Goal: Task Accomplishment & Management: Manage account settings

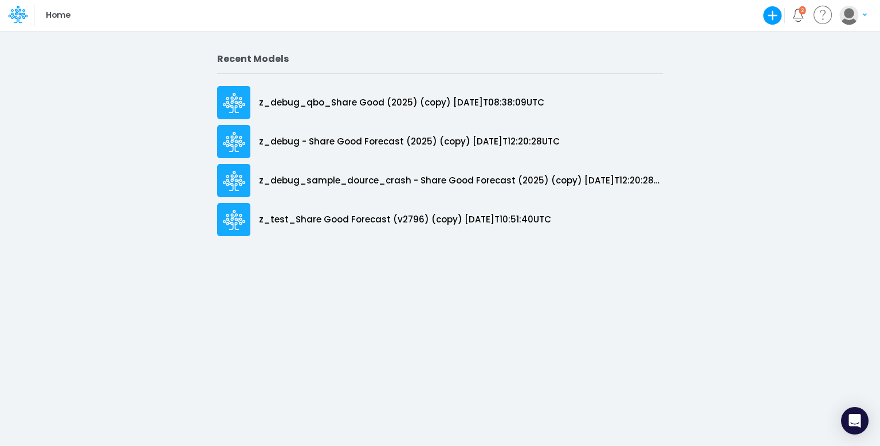
click at [855, 17] on img "button" at bounding box center [848, 15] width 19 height 19
click at [9, 7] on icon at bounding box center [17, 14] width 19 height 19
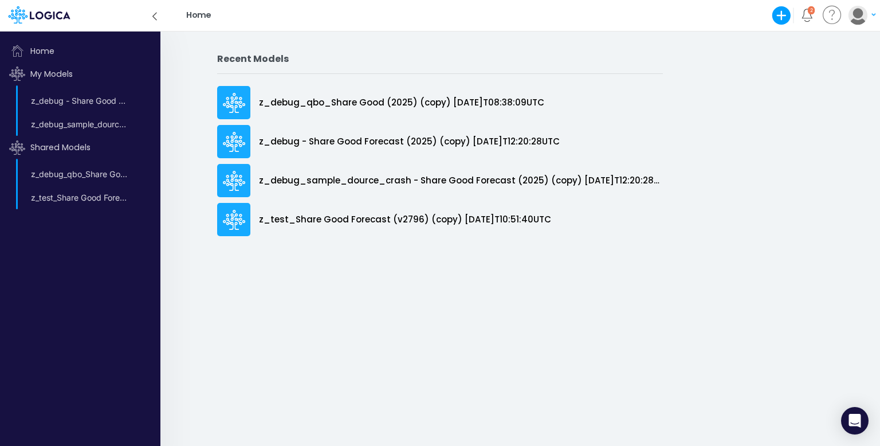
click at [861, 22] on img "button" at bounding box center [857, 15] width 19 height 19
click at [833, 43] on button "My profile settings" at bounding box center [815, 42] width 123 height 18
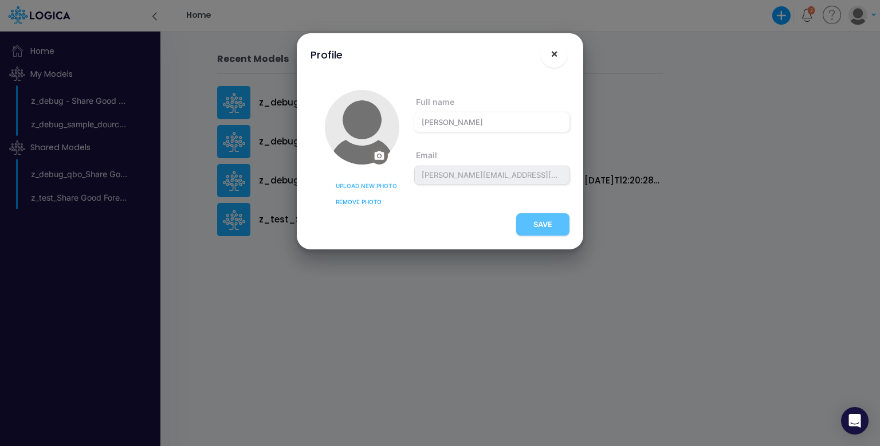
click at [557, 57] on span "×" at bounding box center [553, 53] width 7 height 14
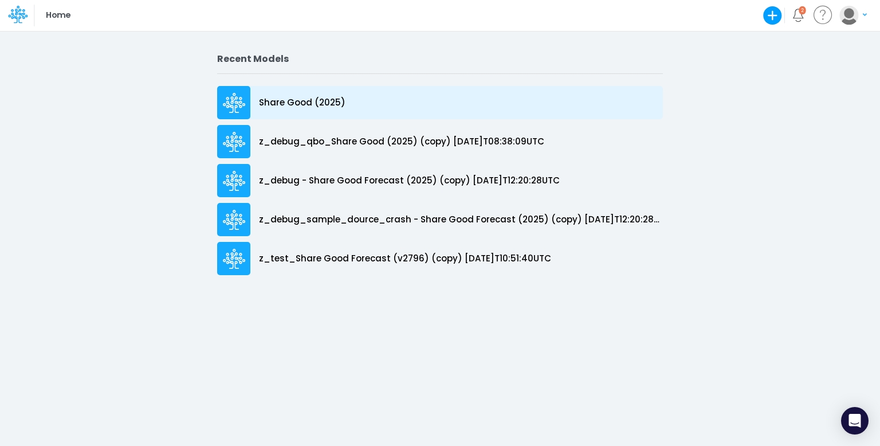
click at [282, 100] on p "Share Good (2025)" at bounding box center [302, 102] width 86 height 13
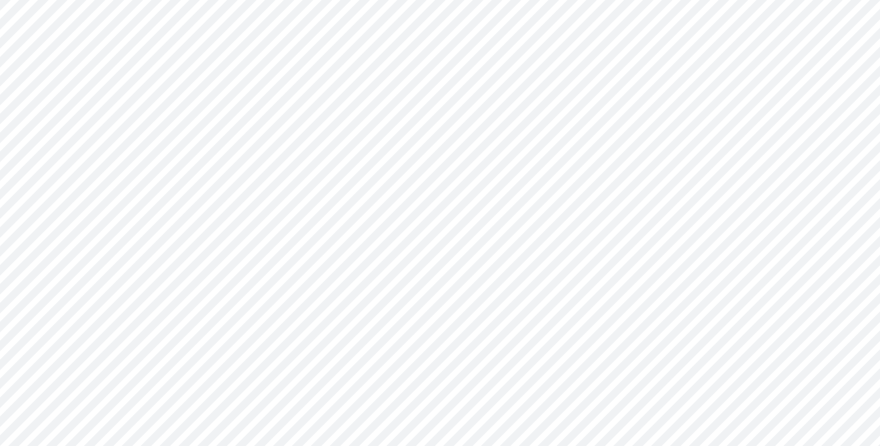
type input "Cash Flow Projections | Actuals through Dec-24 vs 2024 Budget"
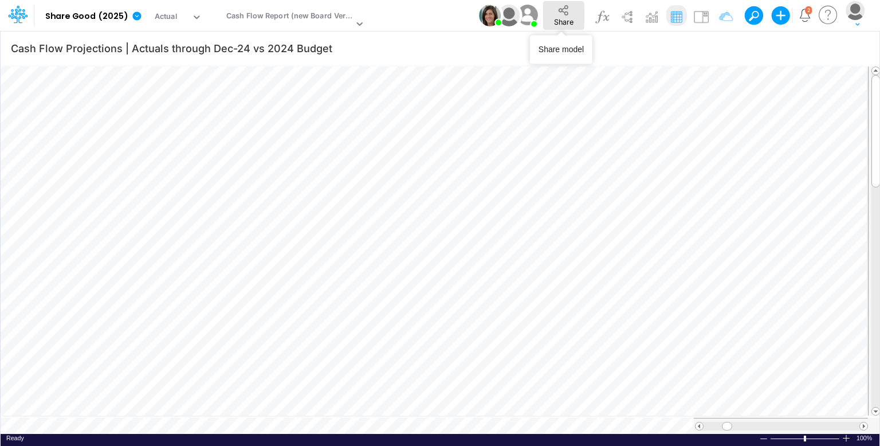
click at [564, 10] on icon at bounding box center [563, 10] width 13 height 13
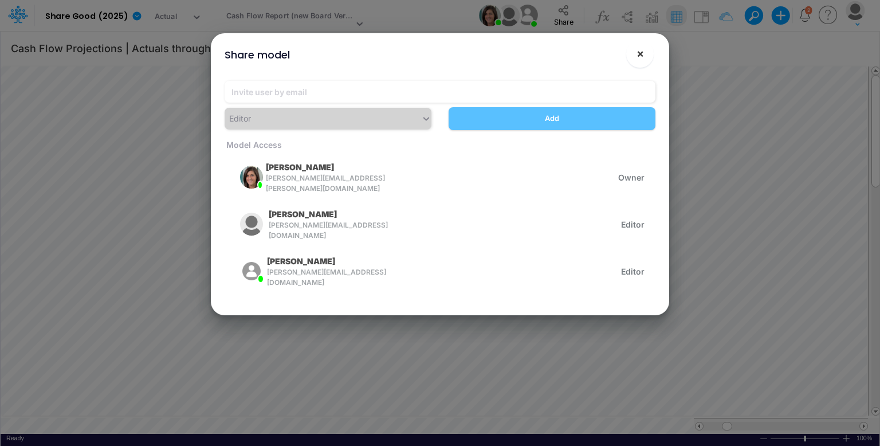
click at [640, 52] on span "×" at bounding box center [639, 53] width 7 height 14
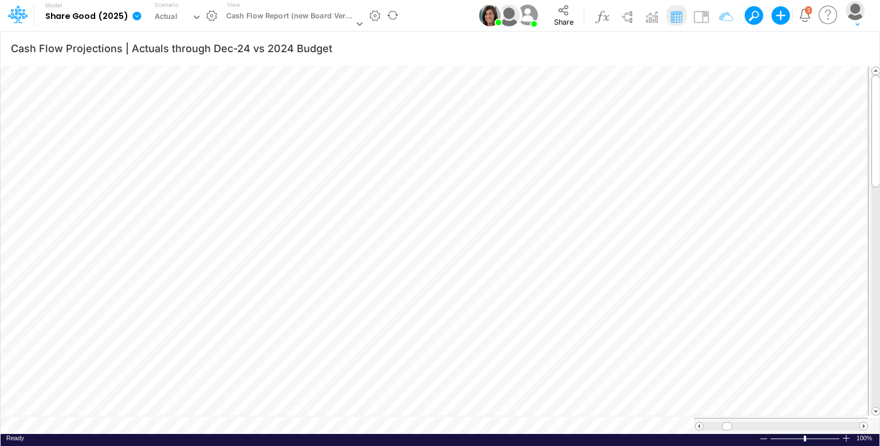
click at [133, 14] on icon at bounding box center [136, 15] width 9 height 9
click at [206, 118] on button "View model info" at bounding box center [194, 119] width 123 height 18
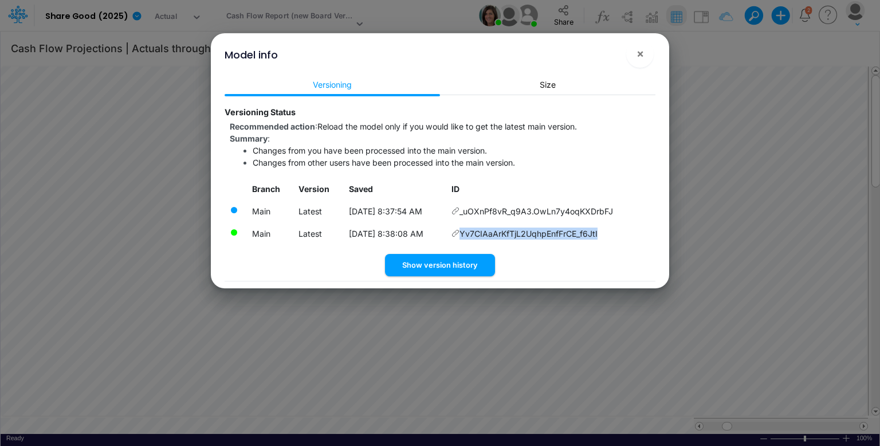
click at [603, 235] on td "Yv7CIAaArKfTjL2UqhpEnfFrCE_f6JtI" at bounding box center [550, 233] width 209 height 22
copy td "Yv7CIAaArKfTjL2UqhpEnfFrCE_f6JtI"
drag, startPoint x: 638, startPoint y: 54, endPoint x: 632, endPoint y: 53, distance: 5.8
click at [638, 54] on span "×" at bounding box center [639, 53] width 7 height 14
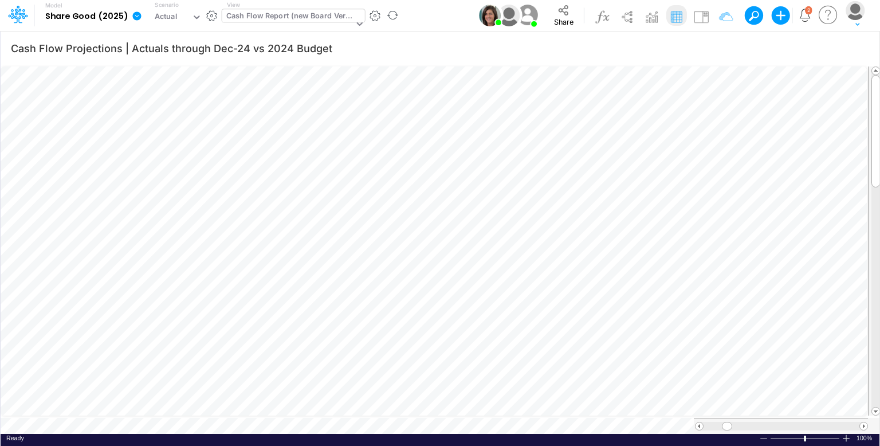
click at [266, 11] on div "Cash Flow Report (new Board Version)" at bounding box center [289, 16] width 127 height 13
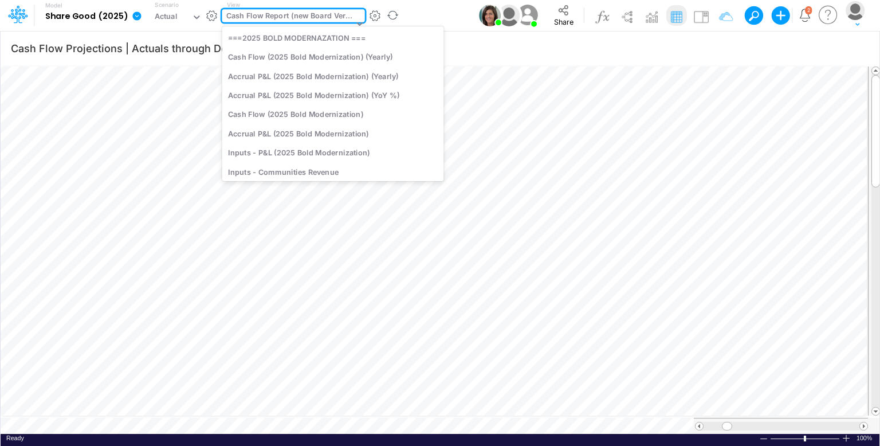
scroll to position [156, 0]
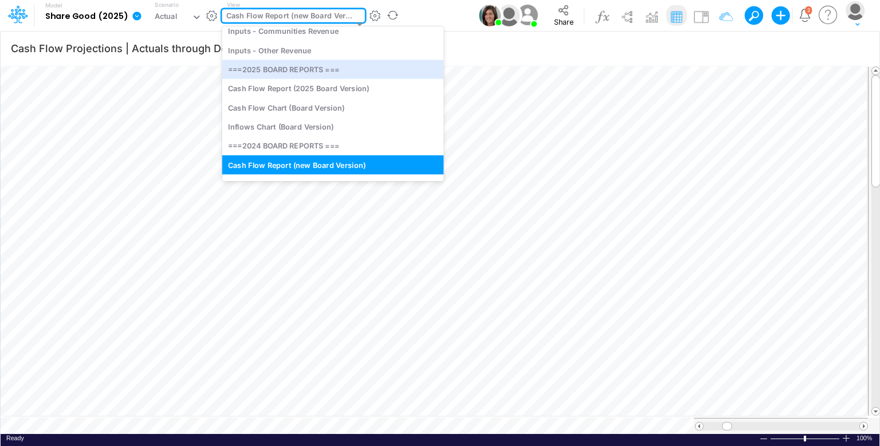
click at [165, 7] on label "Scenario" at bounding box center [166, 5] width 23 height 9
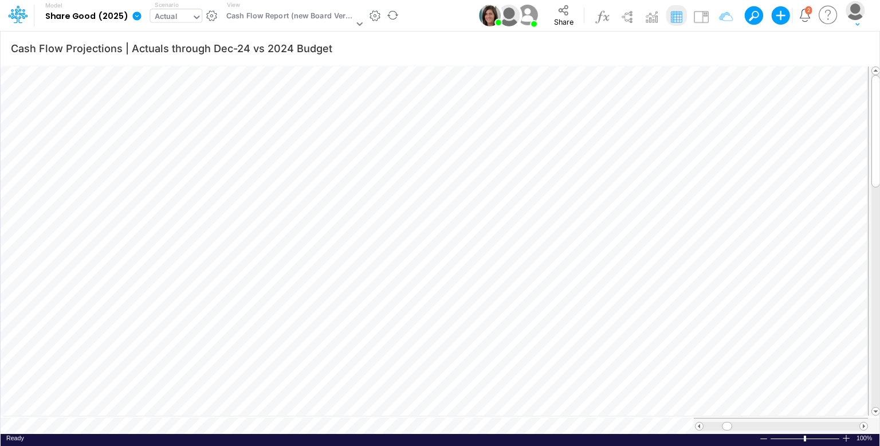
click at [167, 12] on div "Actual" at bounding box center [166, 17] width 23 height 13
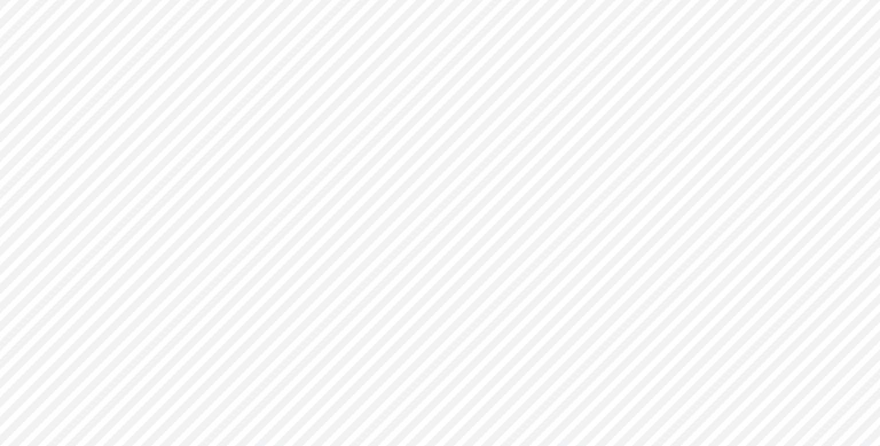
type input "Cash Flow Projections | Actuals through Dec-24 vs 2024 Budget"
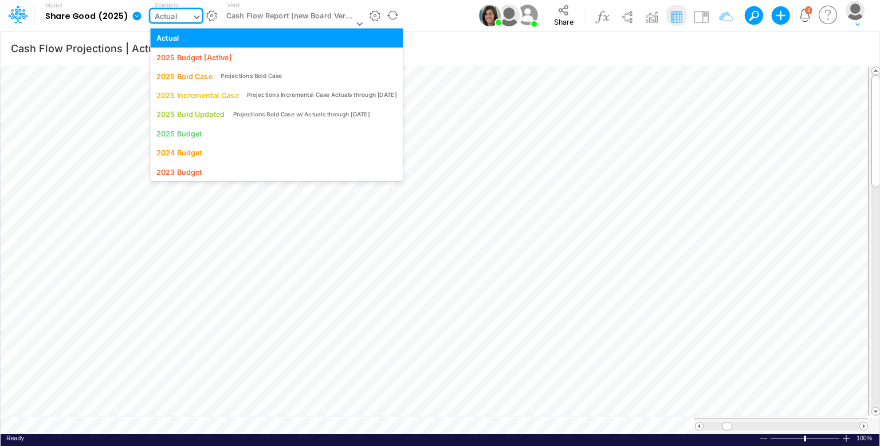
click at [180, 19] on div "Actual" at bounding box center [170, 17] width 41 height 17
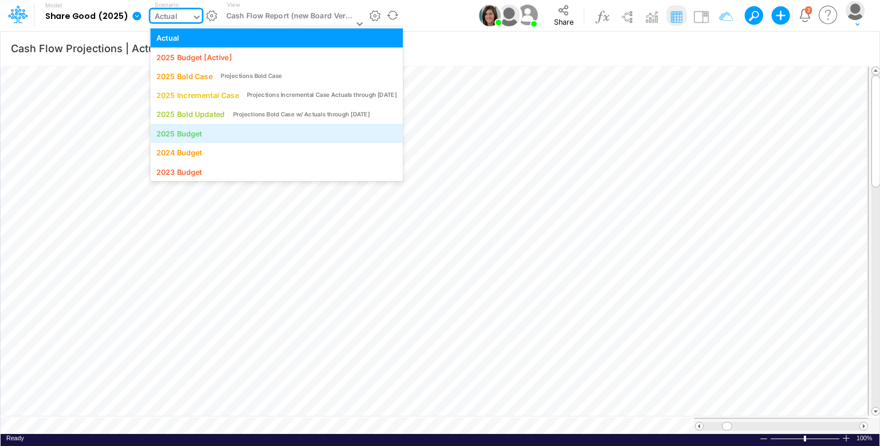
scroll to position [24, 0]
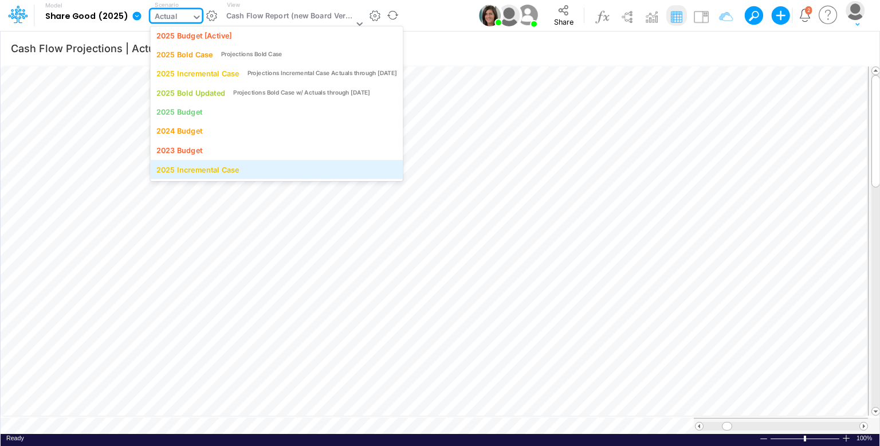
click at [278, 168] on div "2025 Incremental Case" at bounding box center [276, 169] width 240 height 11
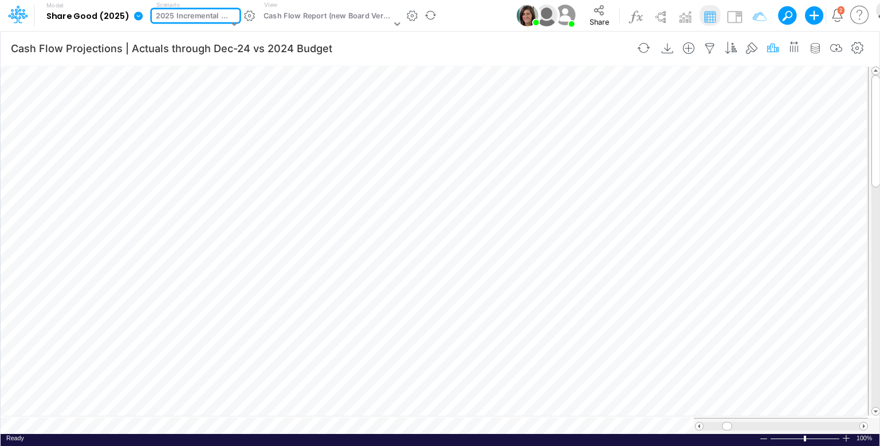
click at [777, 49] on icon "button" at bounding box center [772, 48] width 17 height 12
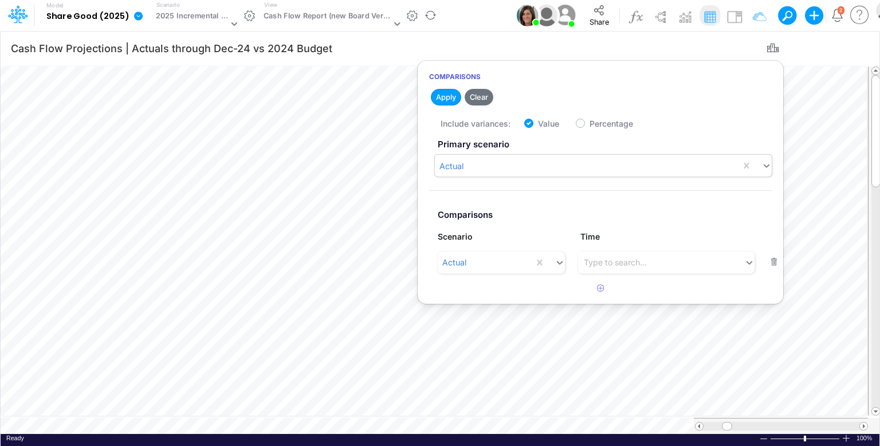
click at [514, 161] on div "Actual" at bounding box center [588, 165] width 306 height 19
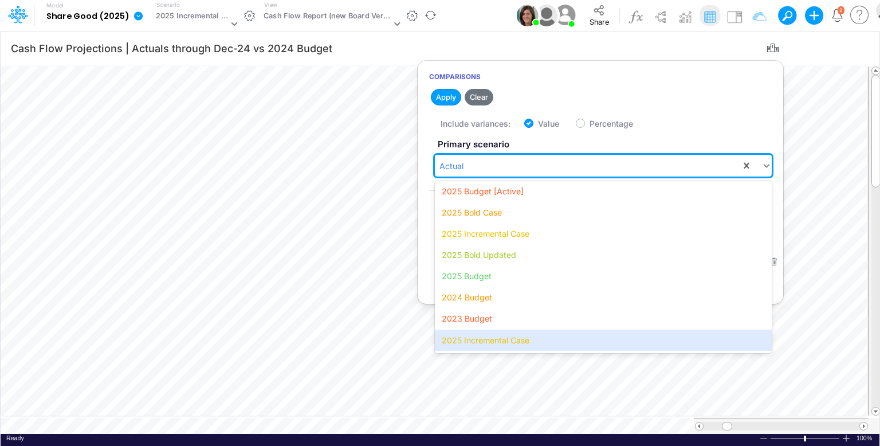
drag, startPoint x: 522, startPoint y: 333, endPoint x: 511, endPoint y: 289, distance: 45.6
click at [522, 329] on div "2025 Incremental Case" at bounding box center [603, 339] width 337 height 21
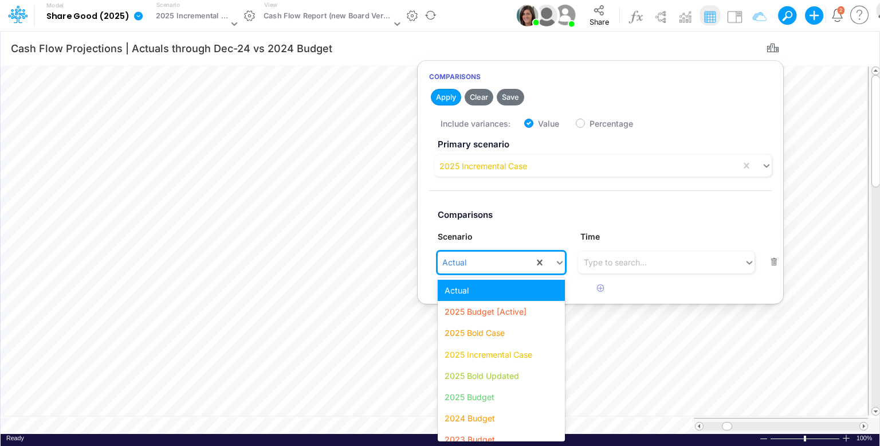
click at [486, 266] on div "Actual" at bounding box center [486, 262] width 96 height 19
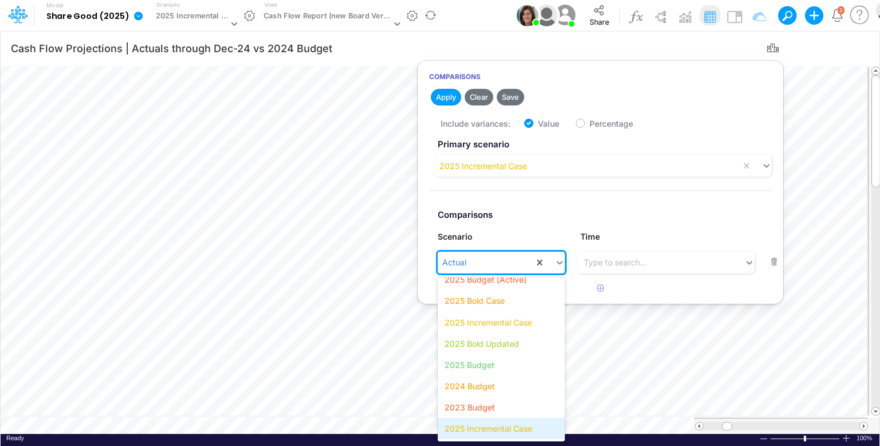
click at [479, 427] on div "2025 Incremental Case" at bounding box center [501, 428] width 127 height 21
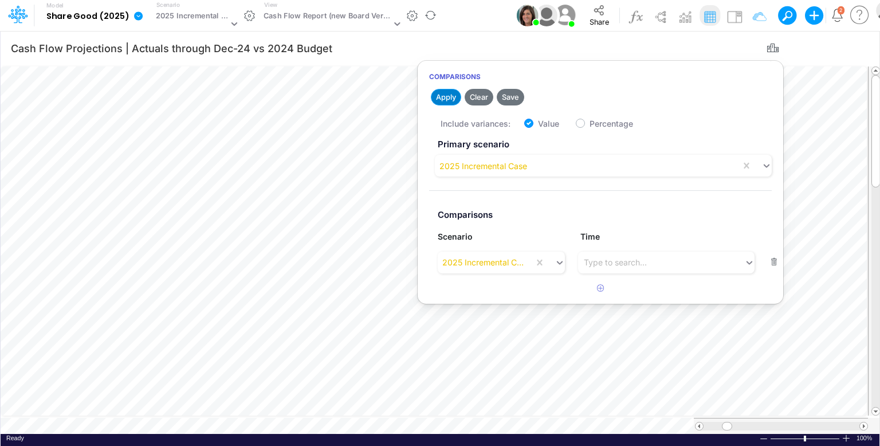
click at [447, 97] on button "Apply" at bounding box center [446, 97] width 30 height 17
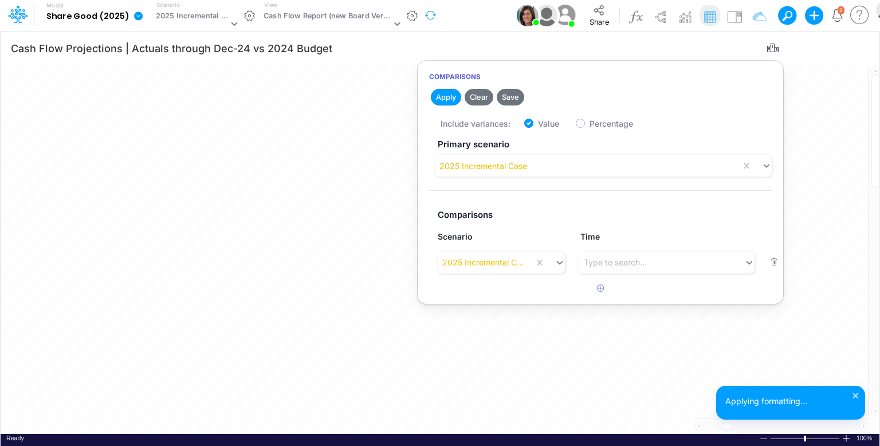
click at [431, 10] on button "button" at bounding box center [430, 16] width 24 height 30
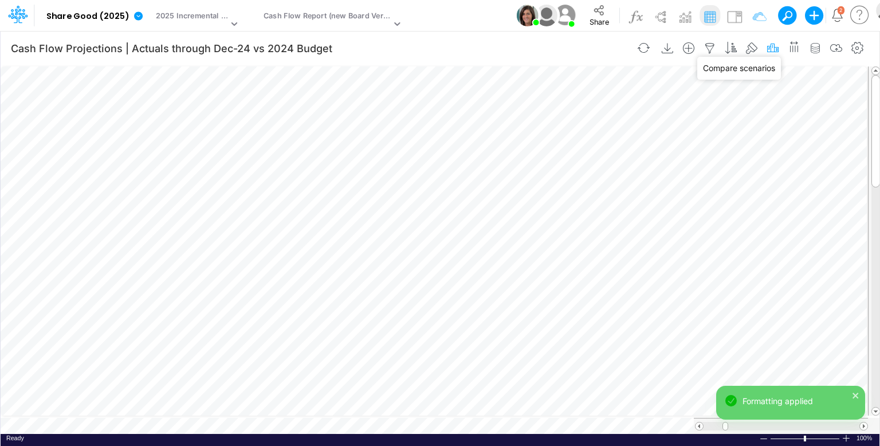
click at [770, 46] on icon "button" at bounding box center [772, 48] width 17 height 12
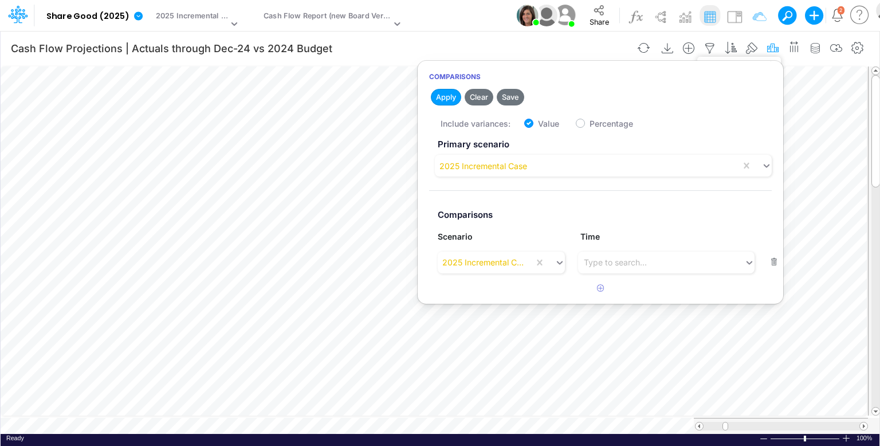
click at [773, 46] on icon "button" at bounding box center [772, 48] width 17 height 12
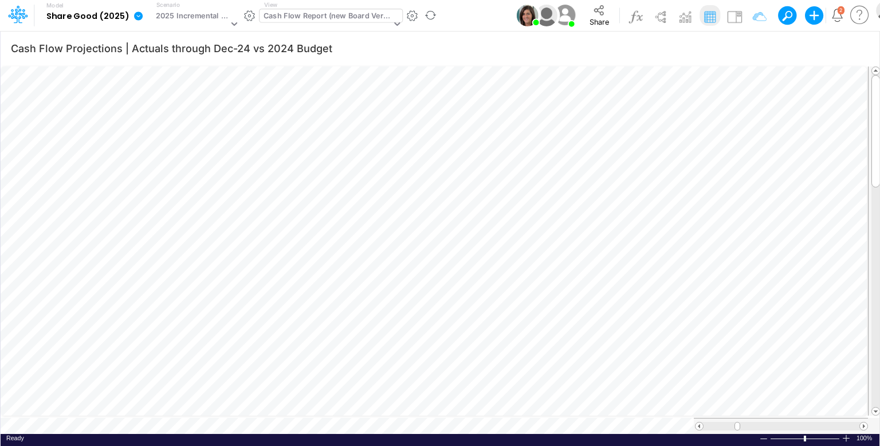
click at [309, 19] on div "Cash Flow Report (new Board Version)" at bounding box center [326, 16] width 127 height 13
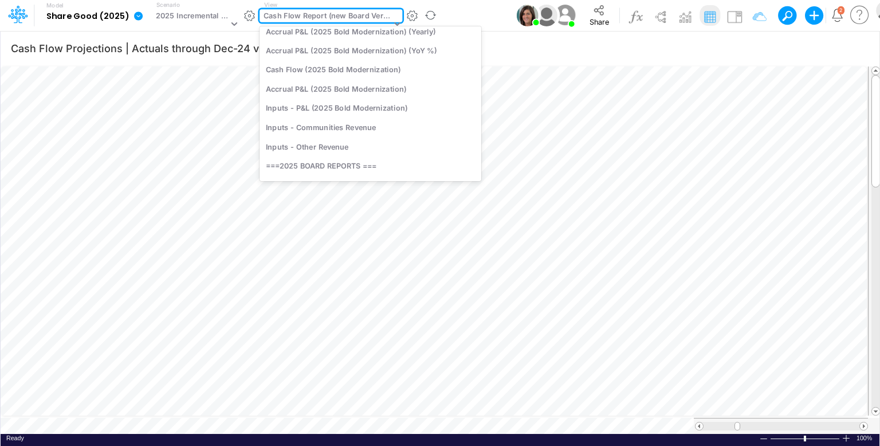
scroll to position [0, 0]
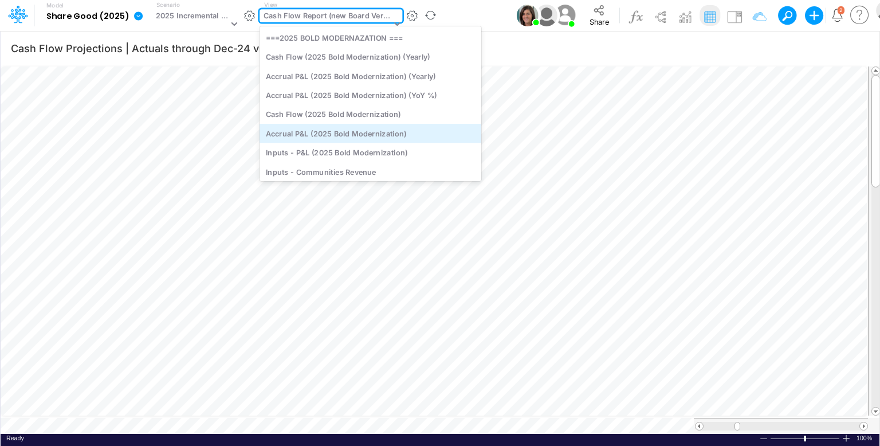
click at [406, 135] on div "Accrual P&L (2025 Bold Modernization)" at bounding box center [370, 133] width 222 height 19
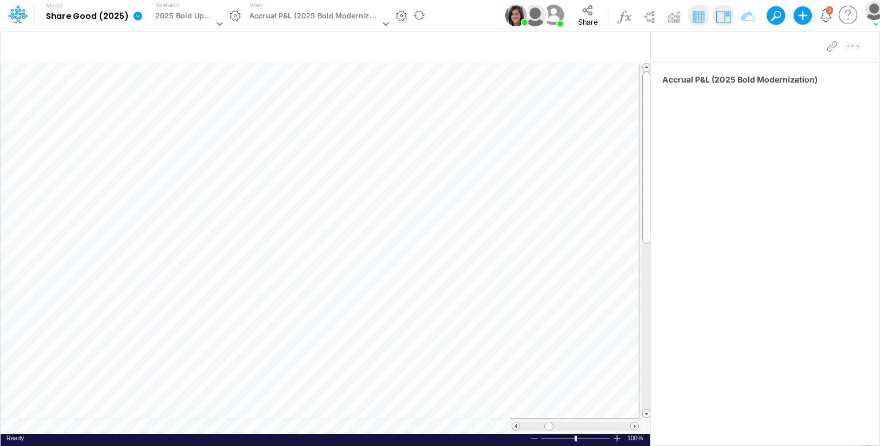
click at [133, 18] on icon at bounding box center [137, 15] width 9 height 9
click at [203, 121] on button "View model info" at bounding box center [195, 119] width 123 height 18
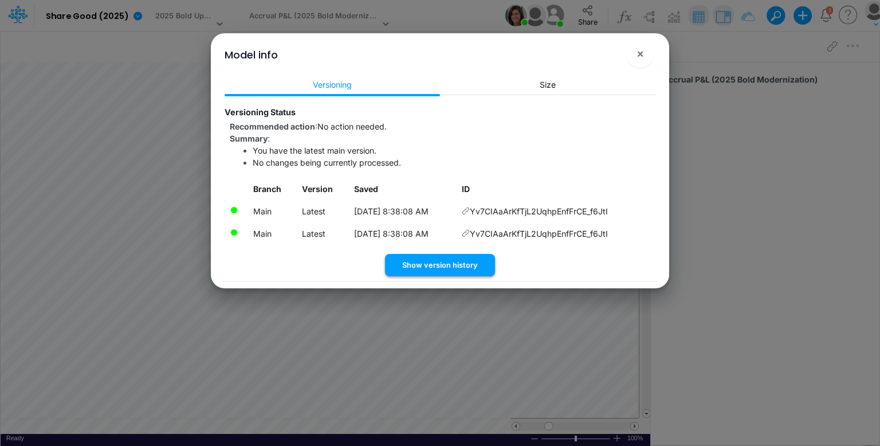
click at [470, 268] on button "Show version history" at bounding box center [440, 265] width 110 height 22
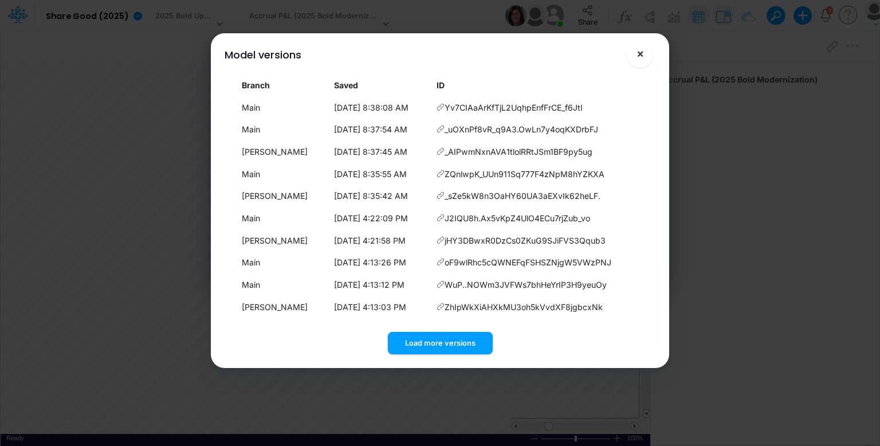
click at [643, 56] on span "×" at bounding box center [639, 53] width 7 height 14
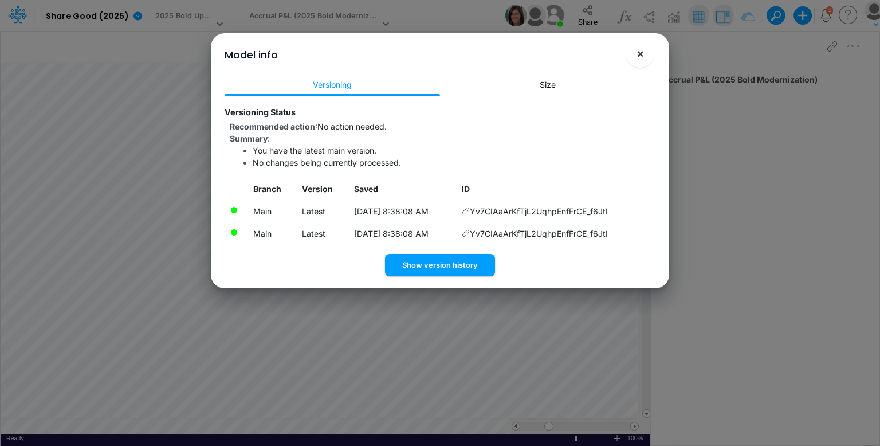
drag, startPoint x: 647, startPoint y: 50, endPoint x: 637, endPoint y: 51, distance: 10.3
click at [647, 50] on button "×" at bounding box center [639, 53] width 27 height 27
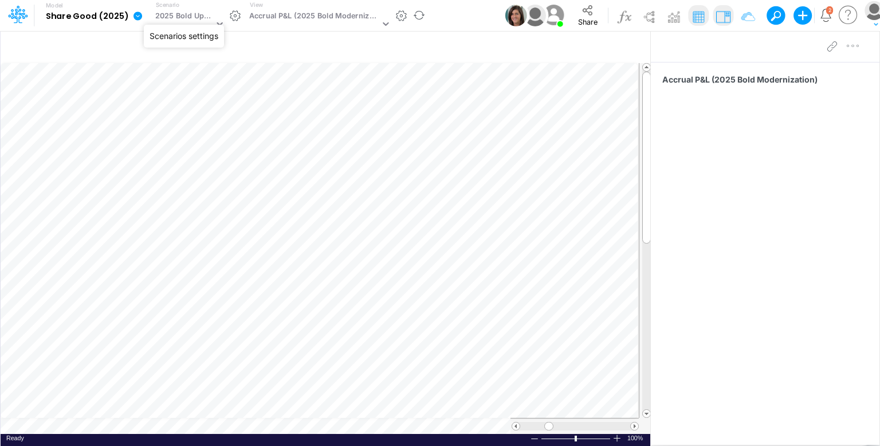
click at [233, 12] on button "button" at bounding box center [235, 16] width 12 height 12
click at [230, 15] on button "button" at bounding box center [235, 16] width 12 height 12
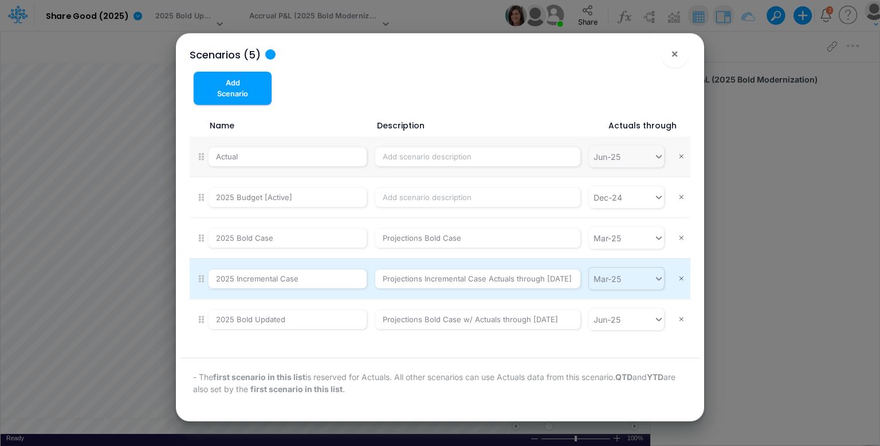
click at [624, 278] on input "text" at bounding box center [623, 279] width 1 height 12
type input "jul-25"
click at [621, 251] on div "[DATE]-25" at bounding box center [626, 249] width 75 height 21
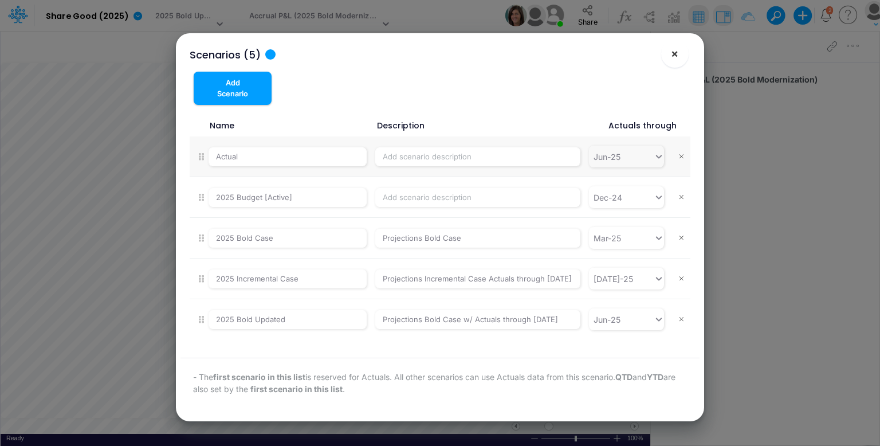
click at [675, 58] on span "×" at bounding box center [674, 53] width 7 height 14
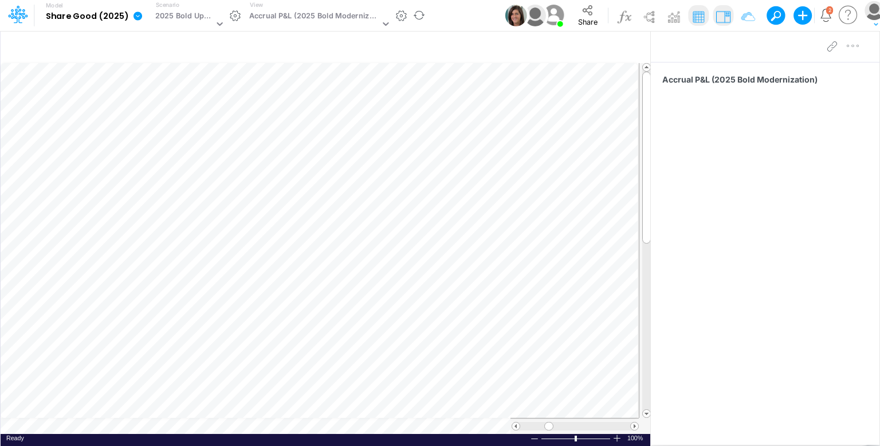
click at [133, 17] on icon at bounding box center [138, 16] width 10 height 10
click at [199, 120] on button "View model info" at bounding box center [195, 119] width 123 height 18
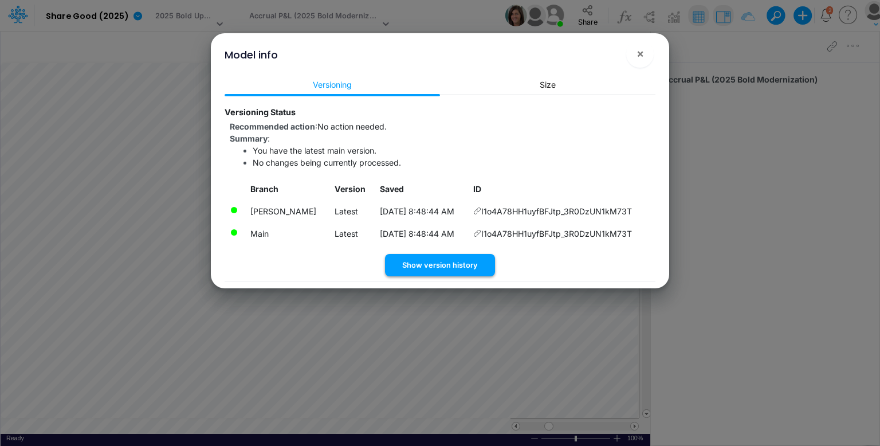
click at [463, 266] on button "Show version history" at bounding box center [440, 265] width 110 height 22
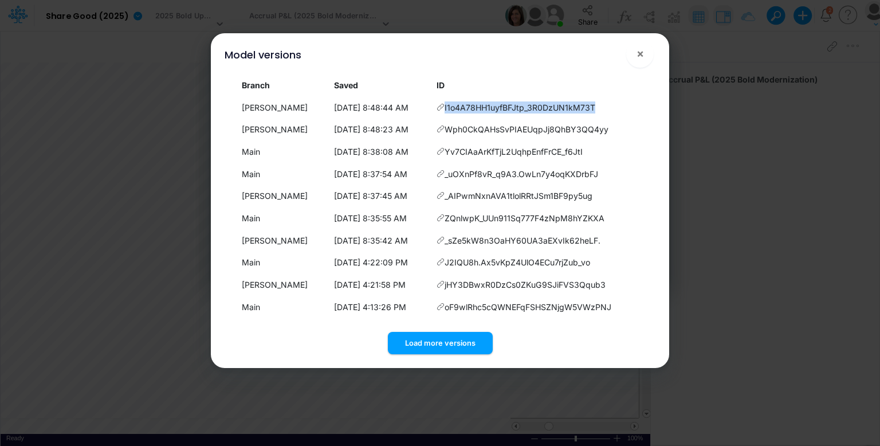
drag, startPoint x: 614, startPoint y: 111, endPoint x: 447, endPoint y: 113, distance: 167.3
click at [447, 113] on td "I1o4A78HH1uyfBFJtp_3R0DzUN1kM73T" at bounding box center [543, 107] width 224 height 22
copy td "I1o4A78HH1uyfBFJtp_3R0DzUN1kM73T"
click at [646, 49] on button "×" at bounding box center [639, 53] width 27 height 27
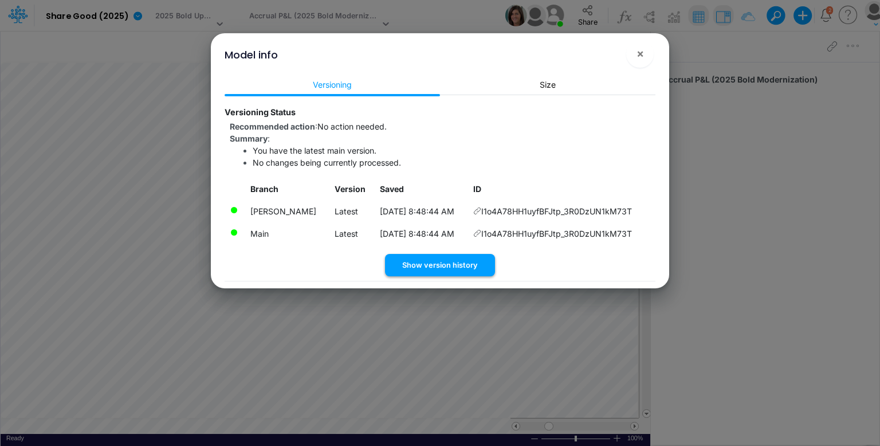
click at [450, 259] on button "Show version history" at bounding box center [440, 265] width 110 height 22
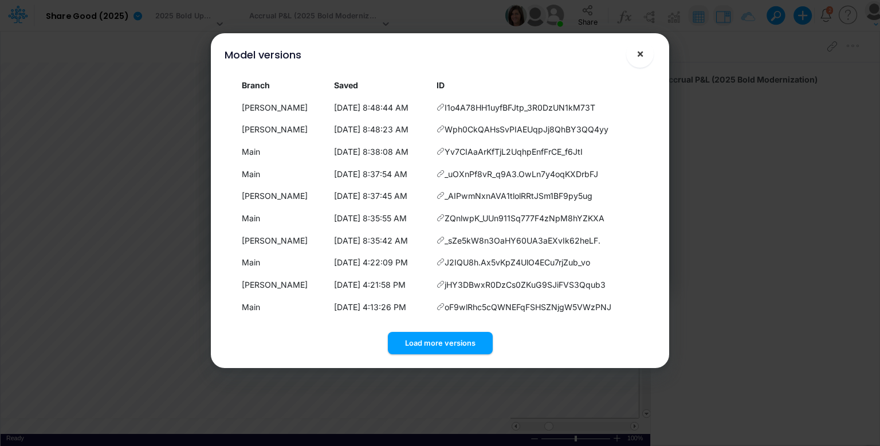
click at [640, 54] on span "×" at bounding box center [639, 53] width 7 height 14
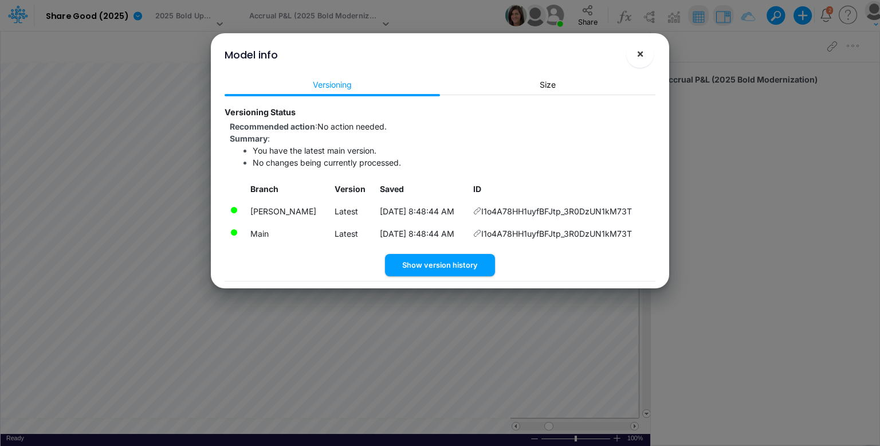
drag, startPoint x: 637, startPoint y: 56, endPoint x: 710, endPoint y: 42, distance: 74.0
click at [637, 56] on span "×" at bounding box center [639, 53] width 7 height 14
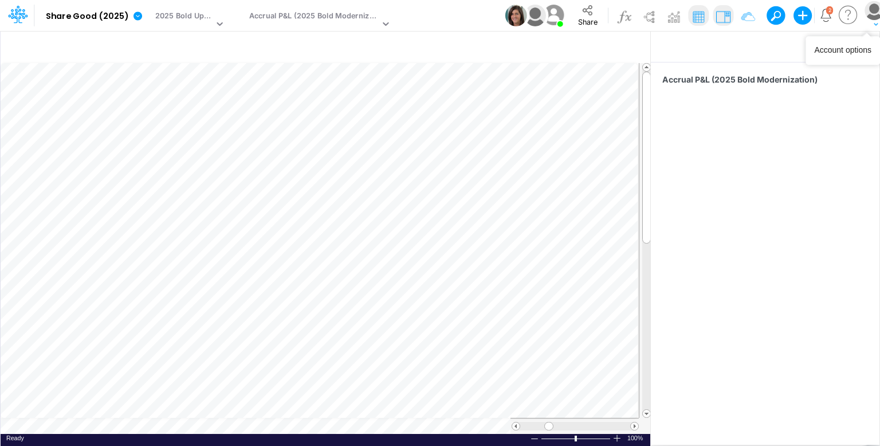
click at [868, 13] on img "button" at bounding box center [873, 10] width 19 height 19
click at [788, 49] on button "My profile settings" at bounding box center [831, 47] width 123 height 18
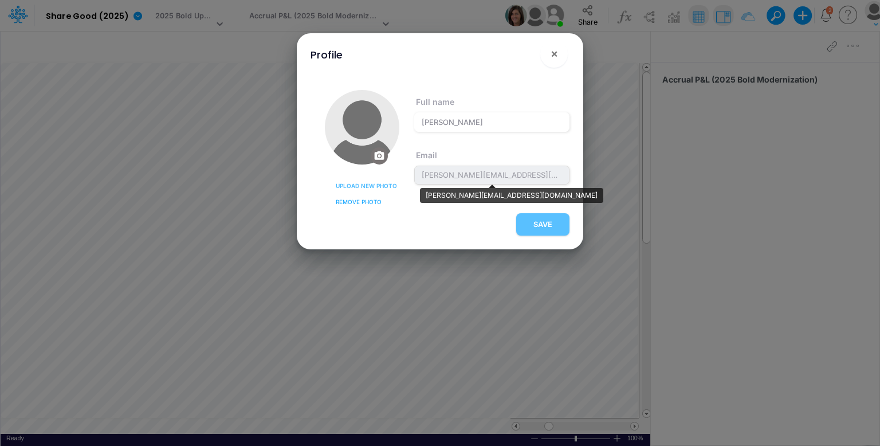
click at [491, 175] on span "leandro.castro+sharegood@logica.cloud" at bounding box center [491, 175] width 155 height 19
click at [495, 174] on span "leandro.castro+sharegood@logica.cloud" at bounding box center [491, 175] width 155 height 19
click at [513, 172] on span "leandro.castro+sharegood@logica.cloud" at bounding box center [491, 175] width 155 height 19
drag, startPoint x: 440, startPoint y: 179, endPoint x: 528, endPoint y: 185, distance: 87.3
click at [528, 186] on section "Full name Leandro Castro Email leandro.castro+sharegood@logica.cloud" at bounding box center [491, 151] width 155 height 123
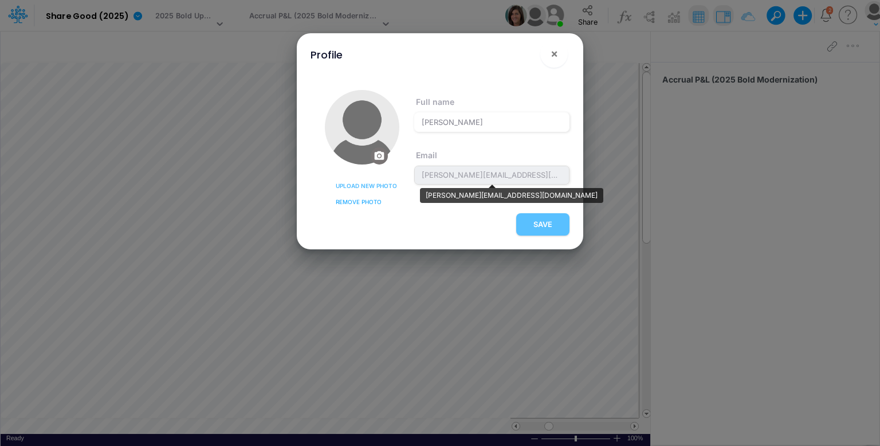
drag, startPoint x: 434, startPoint y: 173, endPoint x: 449, endPoint y: 176, distance: 15.7
click at [435, 174] on span "leandro.castro+sharegood@logica.cloud" at bounding box center [491, 175] width 155 height 19
click at [449, 176] on span "leandro.castro+sharegood@logica.cloud" at bounding box center [491, 175] width 155 height 19
click at [449, 177] on span "leandro.castro+sharegood@logica.cloud" at bounding box center [491, 175] width 155 height 19
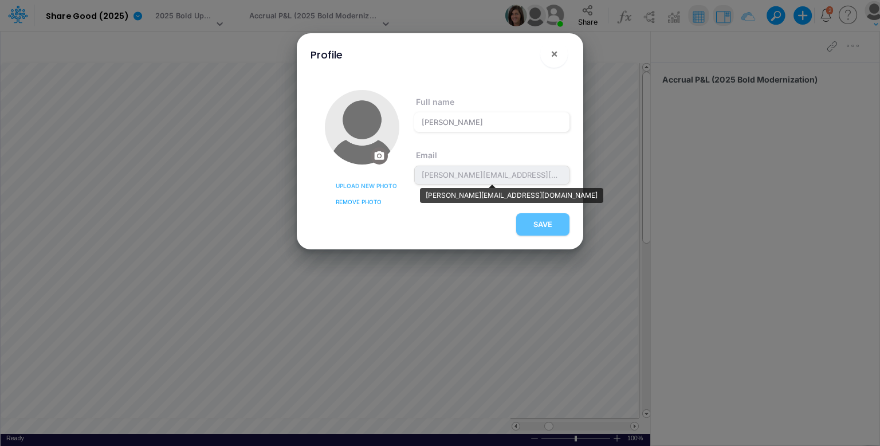
click at [505, 174] on span "leandro.castro+sharegood@logica.cloud" at bounding box center [491, 175] width 155 height 19
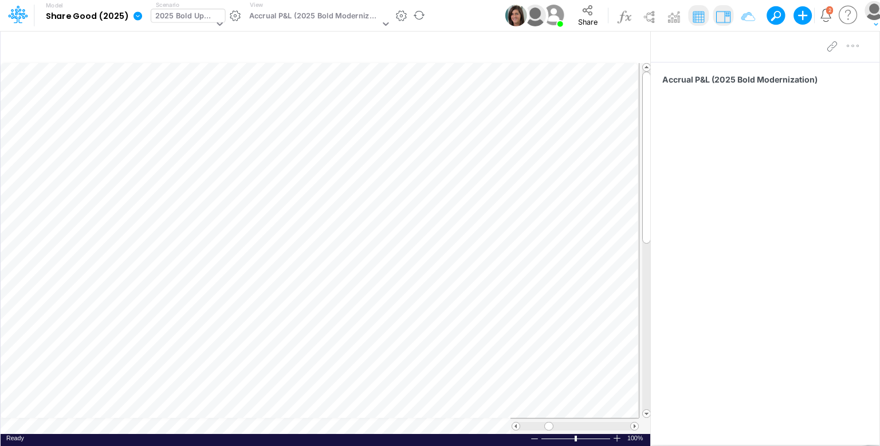
click at [172, 17] on div "2025 Bold Updated" at bounding box center [184, 16] width 58 height 13
click at [135, 14] on icon at bounding box center [137, 15] width 9 height 9
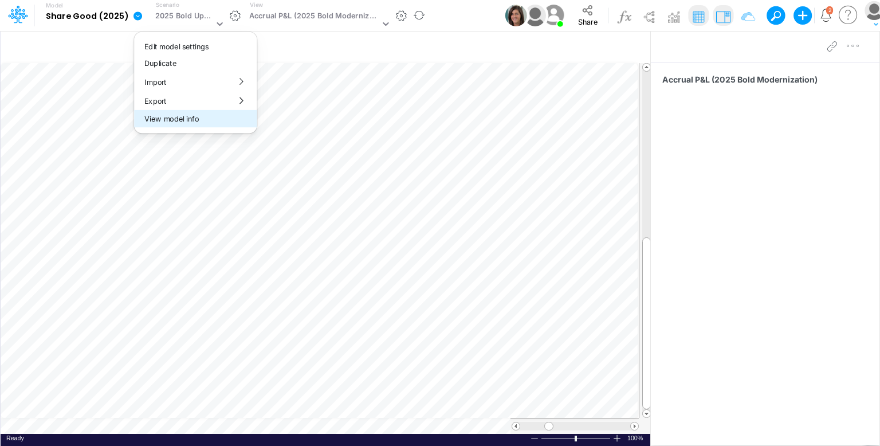
click at [204, 117] on button "View model info" at bounding box center [195, 119] width 123 height 18
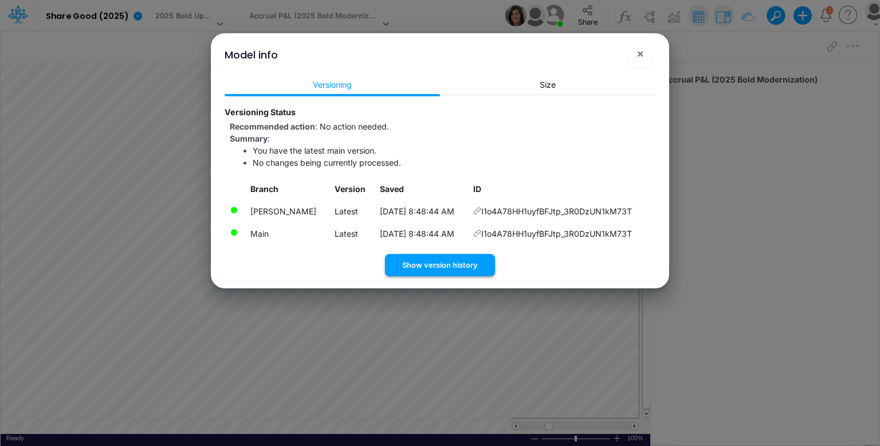
click at [450, 268] on button "Show version history" at bounding box center [440, 265] width 110 height 22
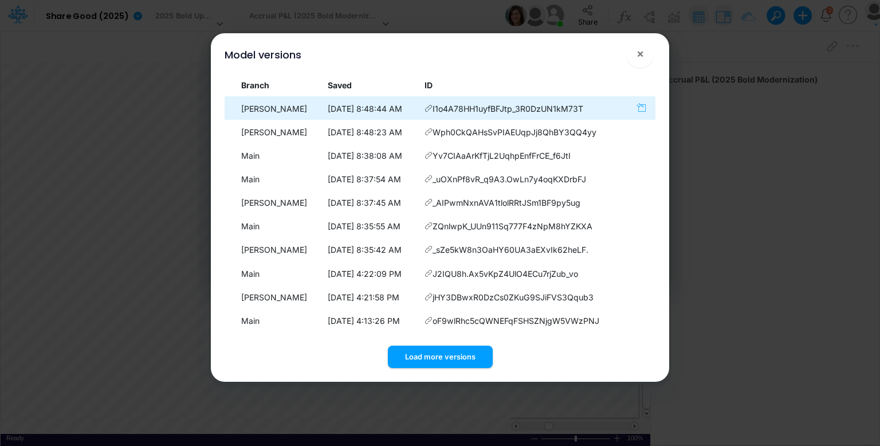
click at [639, 108] on icon "button" at bounding box center [640, 108] width 9 height 10
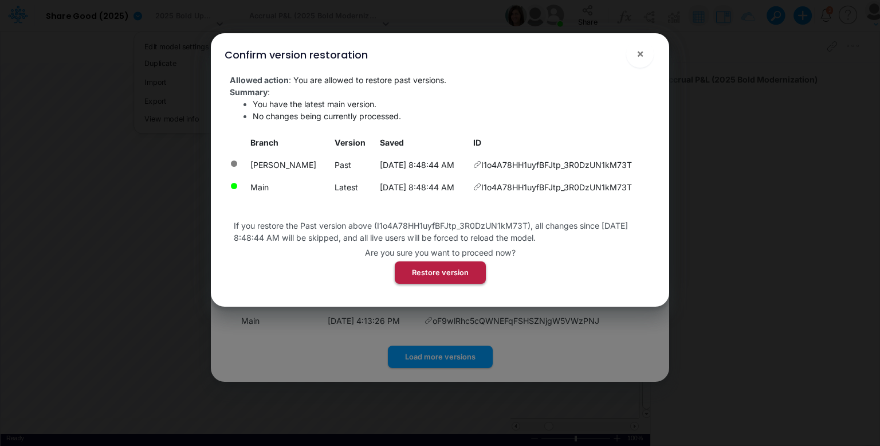
click at [435, 271] on button "Restore version" at bounding box center [440, 272] width 91 height 22
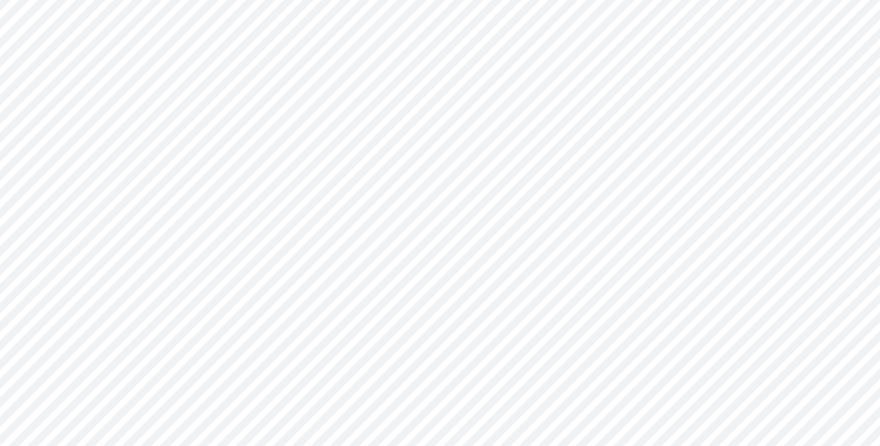
type input "Cash Flow Projections | Actuals through Dec-24 vs 2024 Budget"
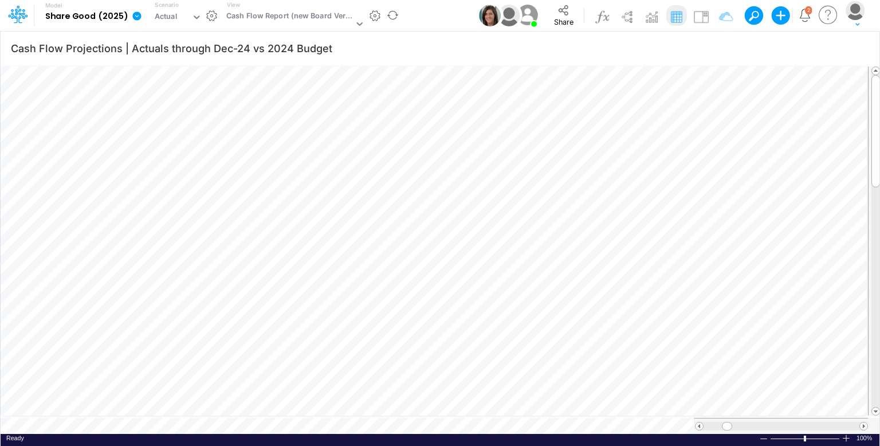
click at [132, 13] on icon at bounding box center [137, 16] width 10 height 10
click at [183, 113] on button "View model info" at bounding box center [194, 119] width 123 height 18
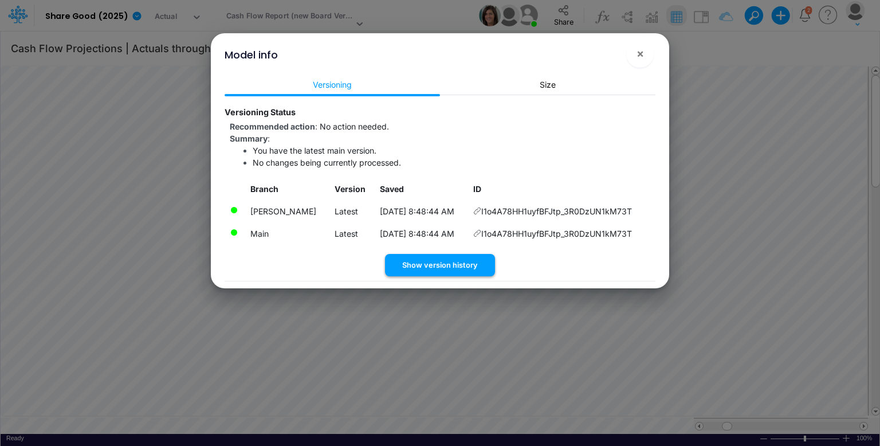
click at [443, 257] on button "Show version history" at bounding box center [440, 265] width 110 height 22
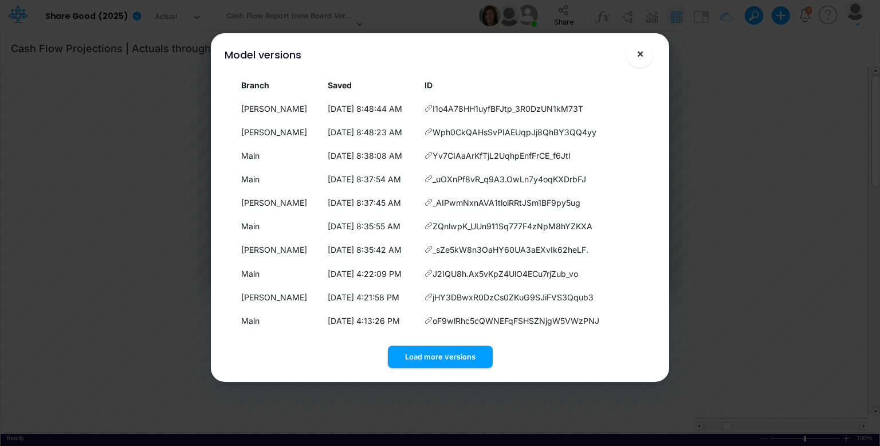
click at [646, 52] on button "×" at bounding box center [639, 53] width 27 height 27
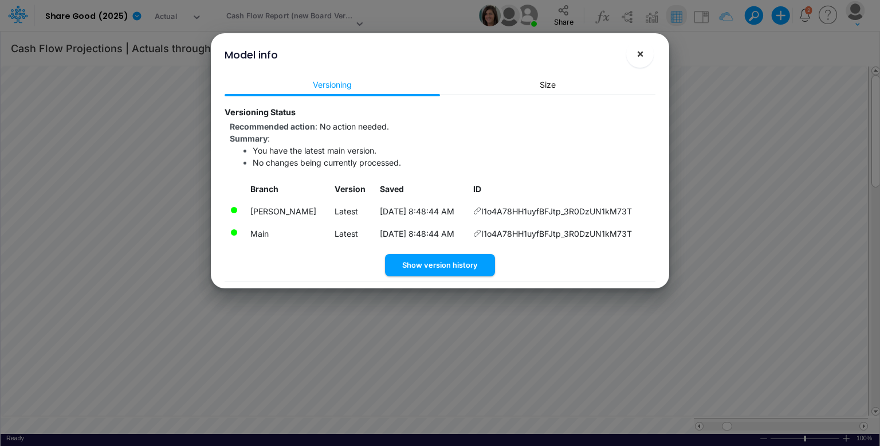
click at [646, 54] on button "×" at bounding box center [639, 53] width 27 height 27
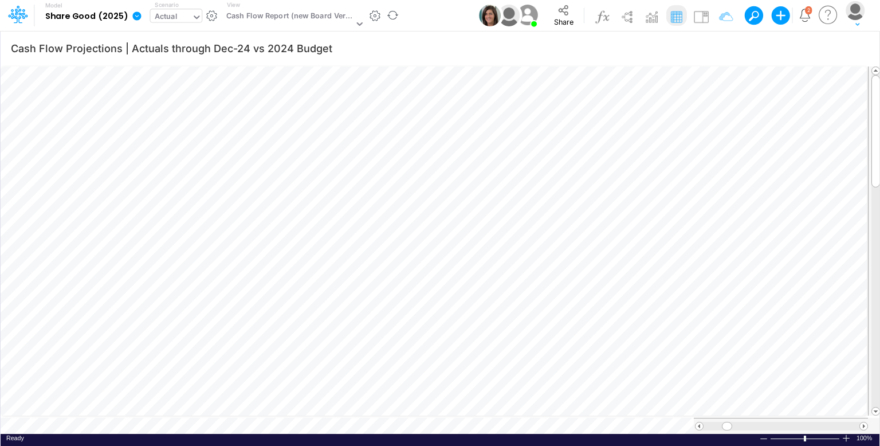
click at [174, 11] on div "Actual" at bounding box center [166, 17] width 23 height 13
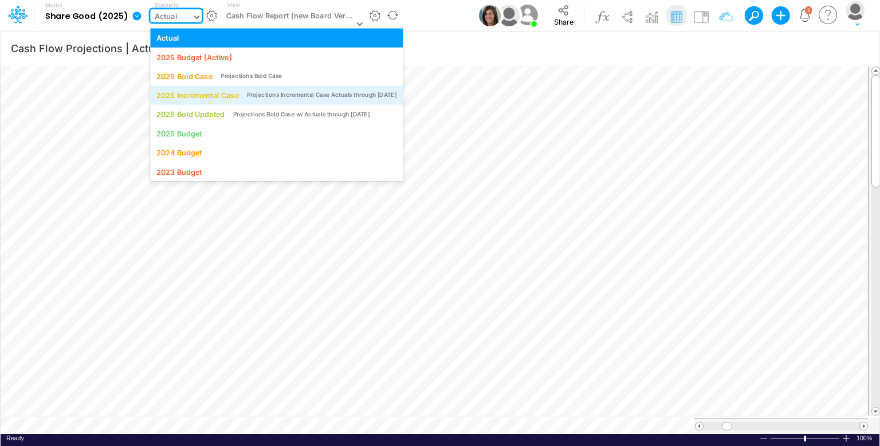
click at [234, 92] on div "2025 Incremental Case" at bounding box center [197, 95] width 82 height 11
click at [292, 18] on div "Cash Flow Report (new Board Version)" at bounding box center [289, 16] width 127 height 13
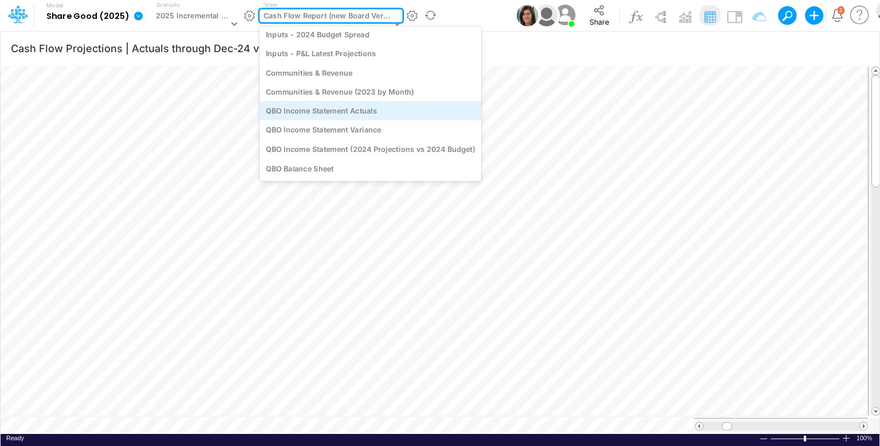
scroll to position [771, 0]
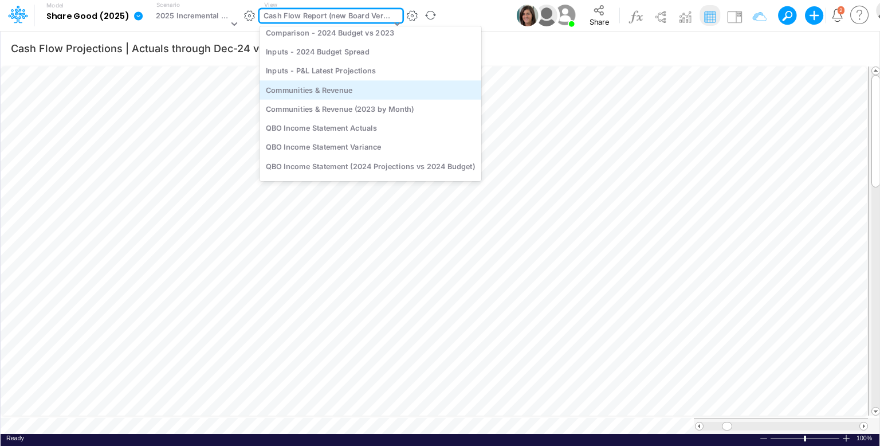
click at [357, 89] on div "Communities & Revenue" at bounding box center [370, 89] width 222 height 19
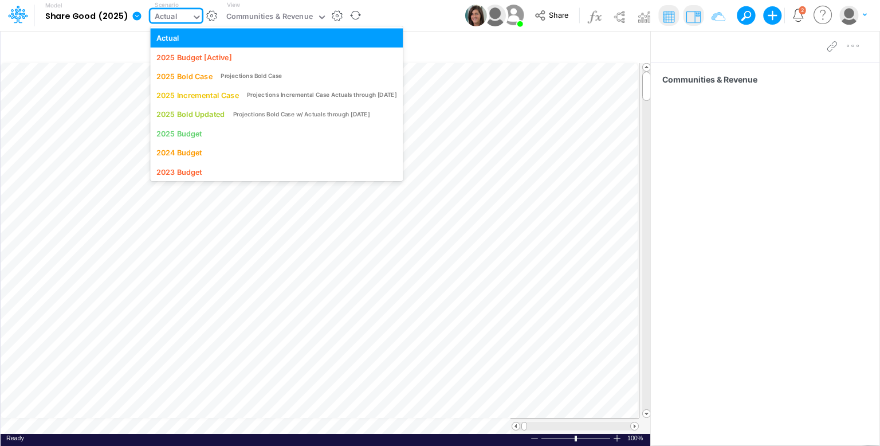
click at [174, 19] on div "Actual" at bounding box center [166, 17] width 23 height 13
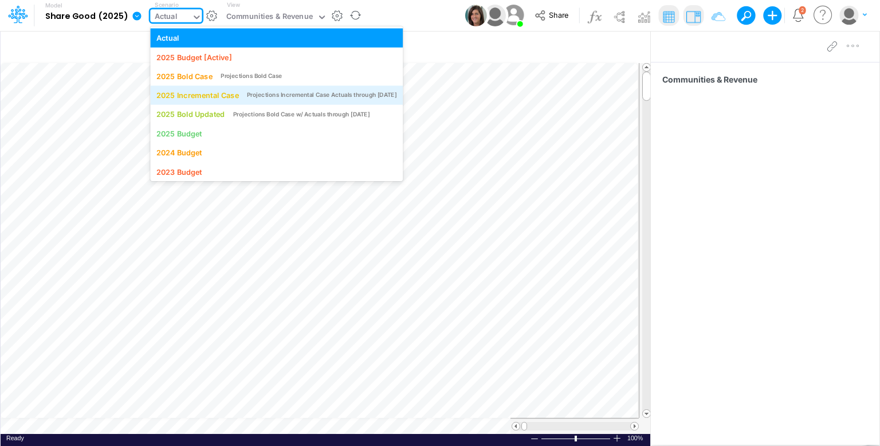
click at [249, 96] on div "Projections Incremental Case Actuals through [DATE]" at bounding box center [322, 95] width 150 height 9
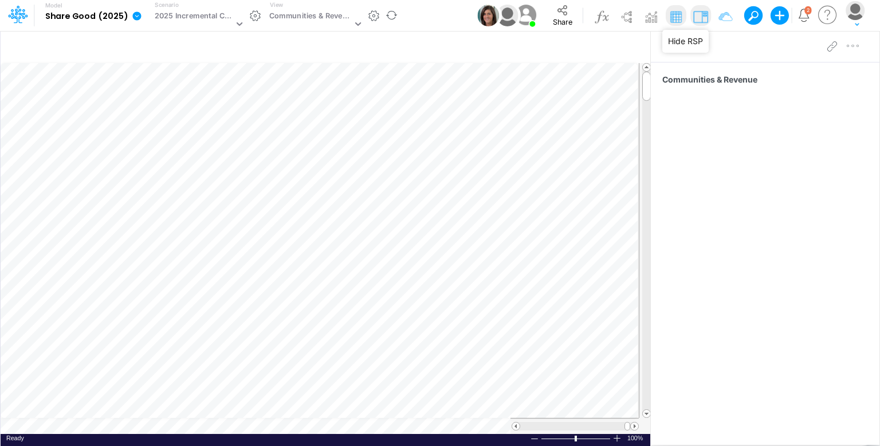
click at [705, 13] on img at bounding box center [700, 16] width 18 height 18
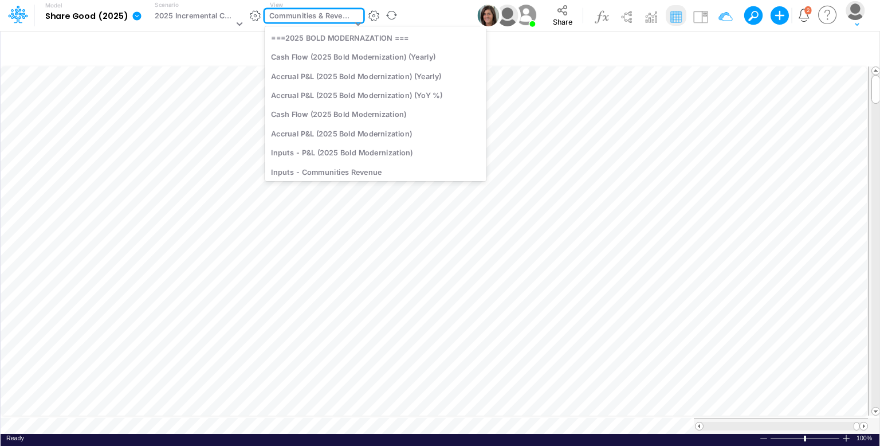
click at [306, 14] on div "Communities & Revenue" at bounding box center [310, 16] width 83 height 13
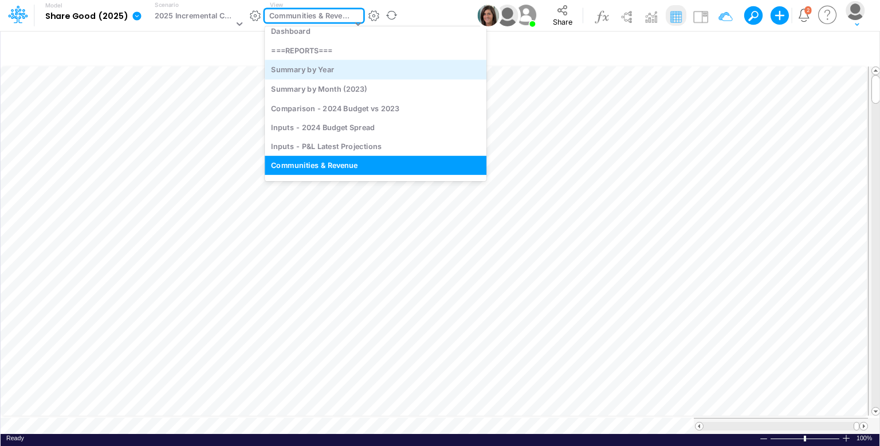
click at [308, 72] on div "Summary by Year" at bounding box center [376, 69] width 222 height 19
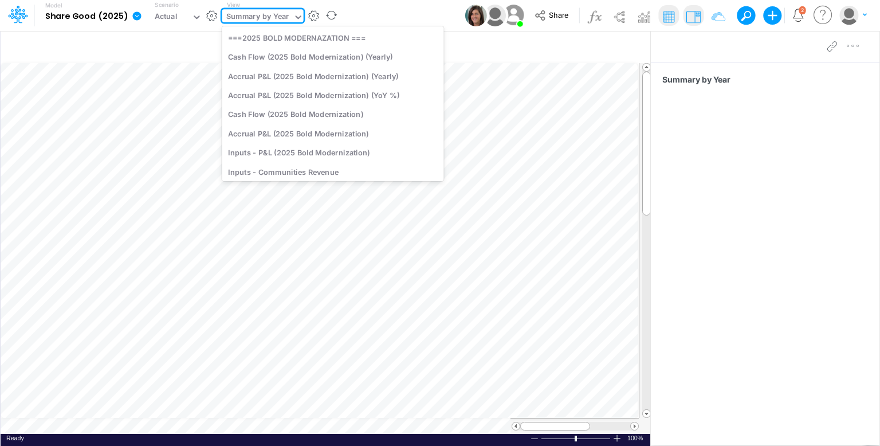
click at [265, 12] on div "Summary by Year" at bounding box center [257, 17] width 63 height 13
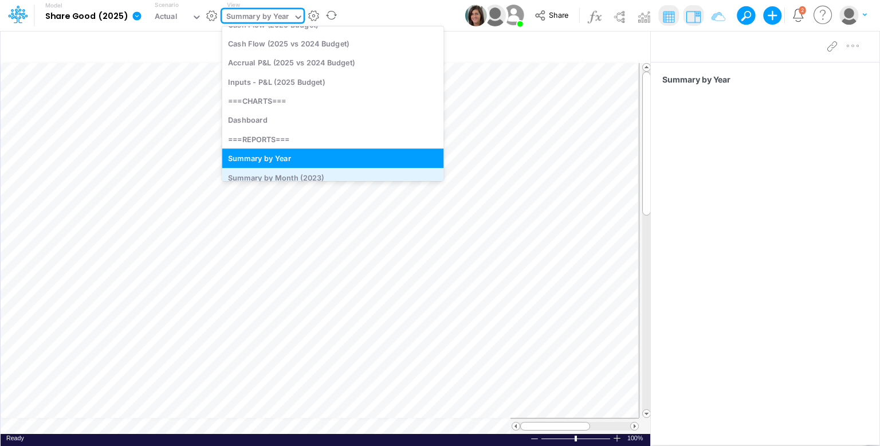
scroll to position [687, 0]
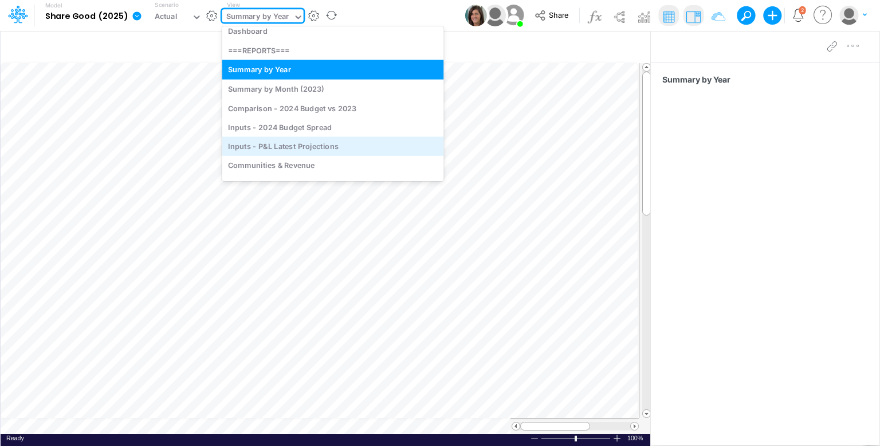
click at [353, 148] on div "Inputs - P&L Latest Projections" at bounding box center [333, 145] width 222 height 19
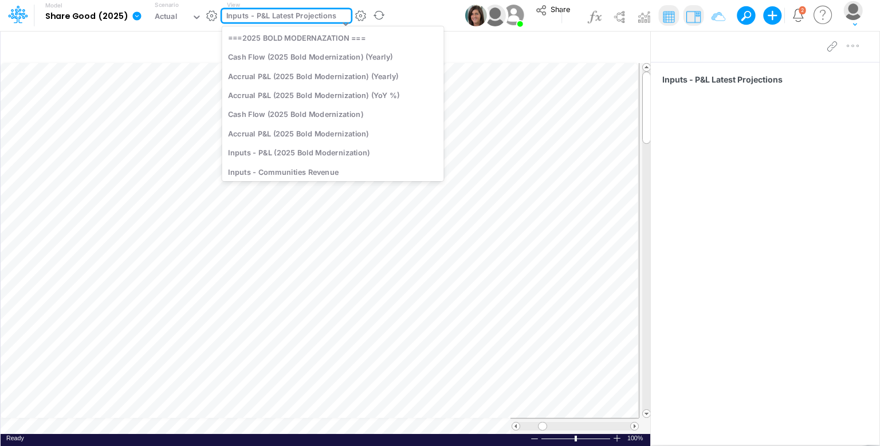
click at [281, 15] on div "Inputs - P&L Latest Projections" at bounding box center [281, 16] width 111 height 13
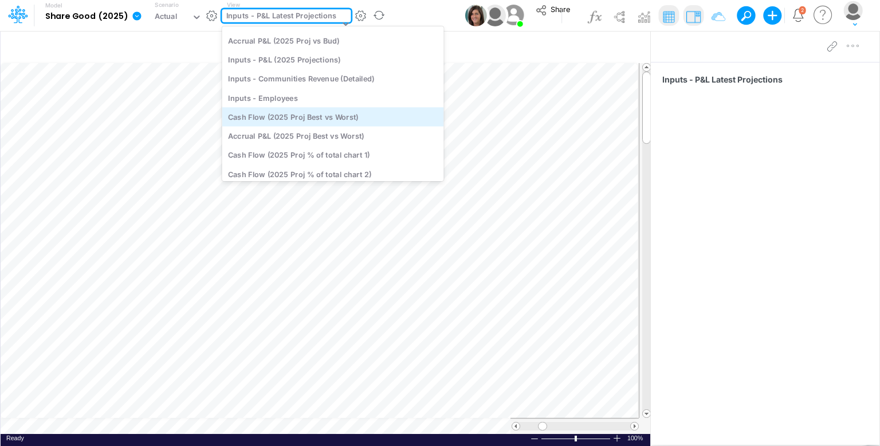
click at [363, 116] on div "Cash Flow (2025 Proj Best vs Worst)" at bounding box center [333, 116] width 222 height 19
type input "Cash Flow Projections | Actuals through Apr-24"
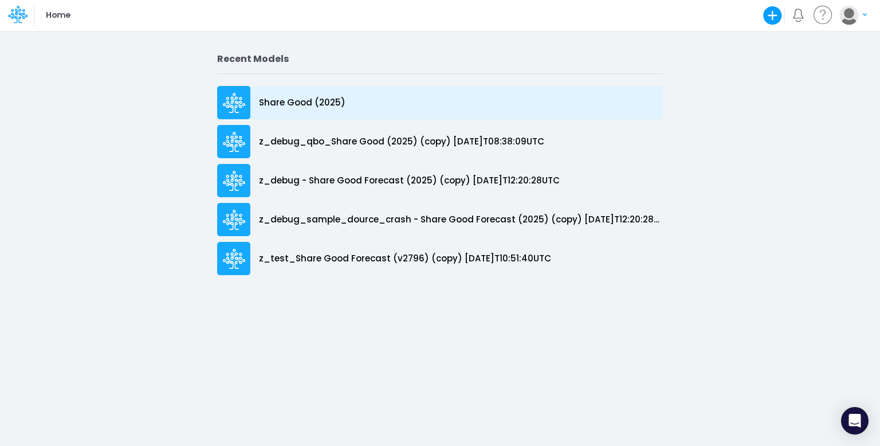
click at [309, 96] on p "Share Good (2025)" at bounding box center [302, 102] width 86 height 13
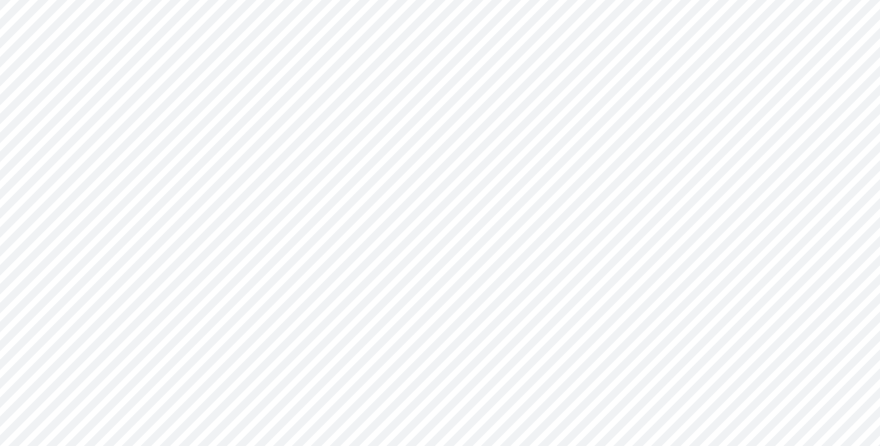
type input "Cash Flow Projections | Actuals through Dec-24 vs 2024 Budget"
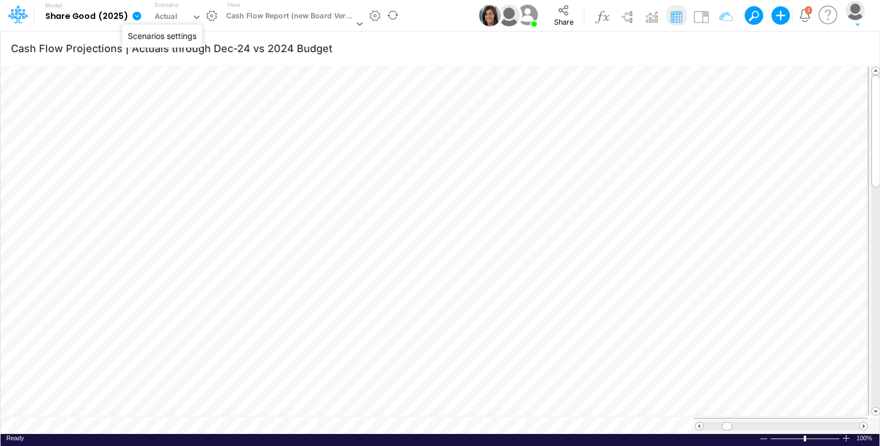
click at [209, 17] on button "button" at bounding box center [212, 16] width 12 height 12
